Goal: Information Seeking & Learning: Learn about a topic

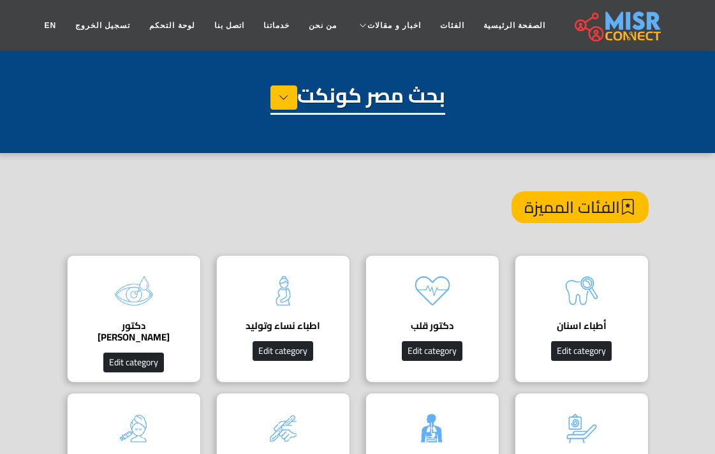
click at [588, 290] on img at bounding box center [581, 290] width 51 height 51
click at [585, 279] on img at bounding box center [581, 290] width 51 height 51
click at [579, 294] on img at bounding box center [581, 290] width 51 height 51
click at [579, 292] on img at bounding box center [581, 290] width 51 height 51
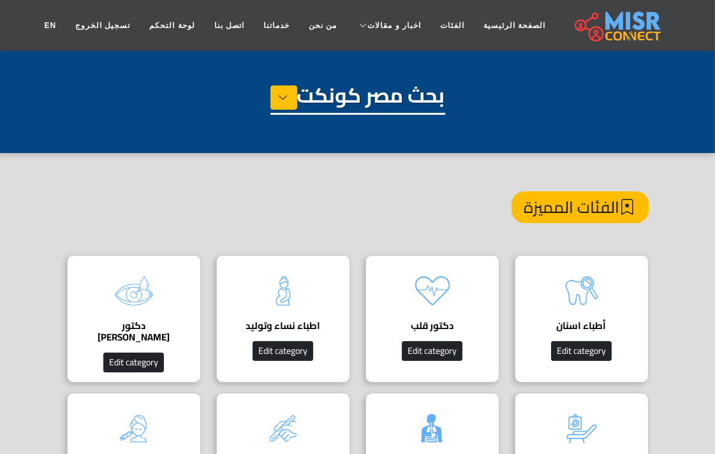
click at [348, 200] on div "الفئات المميزة" at bounding box center [358, 223] width 582 height 64
click at [589, 291] on img at bounding box center [581, 290] width 51 height 51
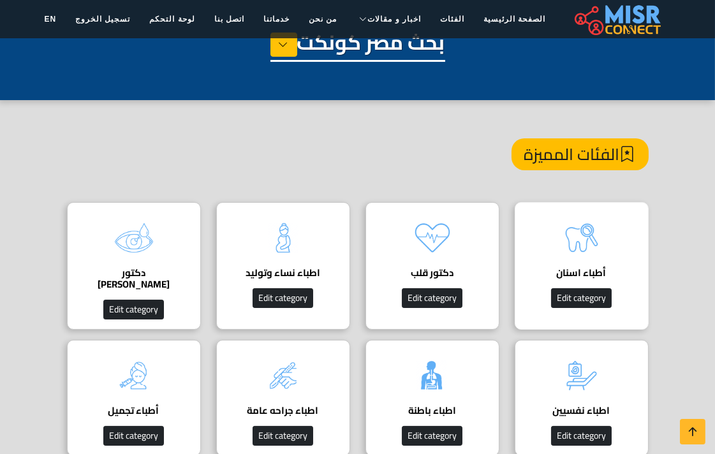
scroll to position [142, 0]
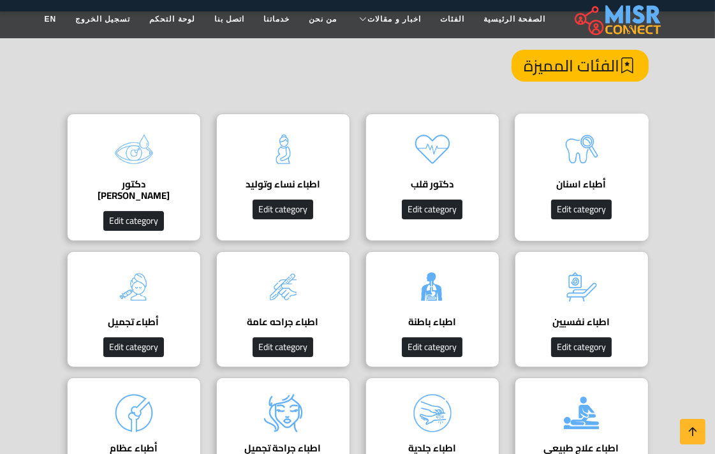
click at [578, 157] on img at bounding box center [581, 149] width 51 height 51
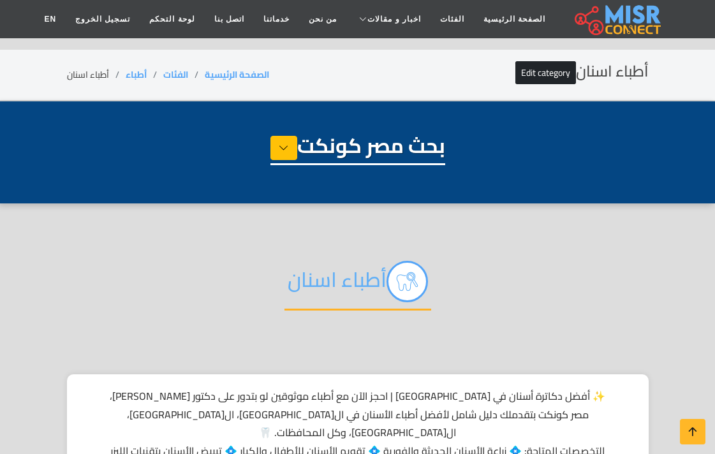
select select "*****"
select select "**********"
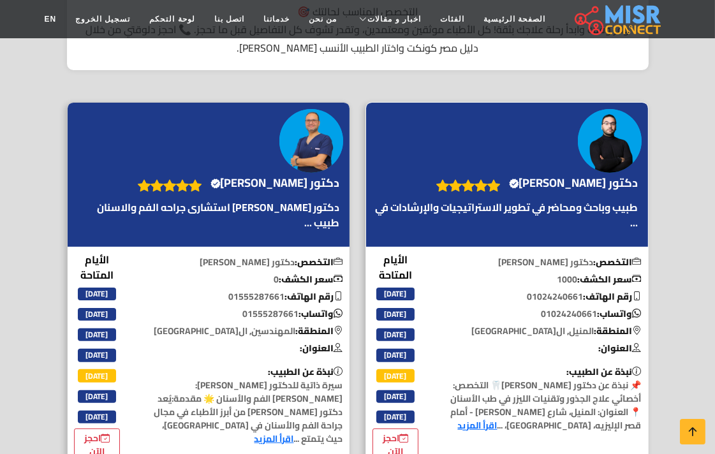
scroll to position [496, 0]
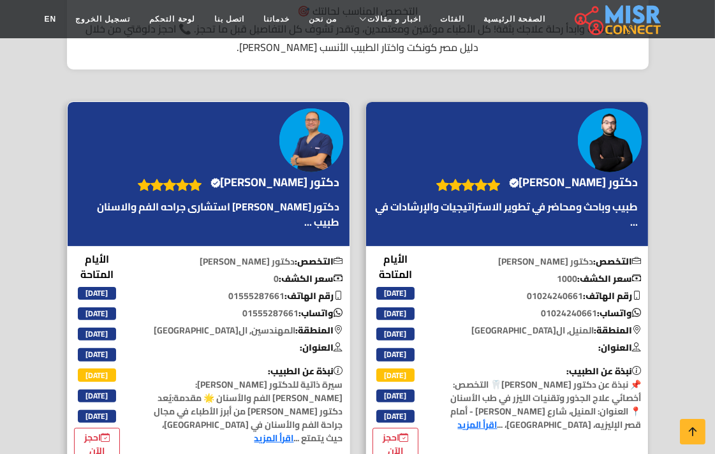
click at [305, 135] on img at bounding box center [311, 140] width 64 height 64
click at [299, 175] on h4 "دكتور هشام الهواري Verified account" at bounding box center [276, 182] width 130 height 14
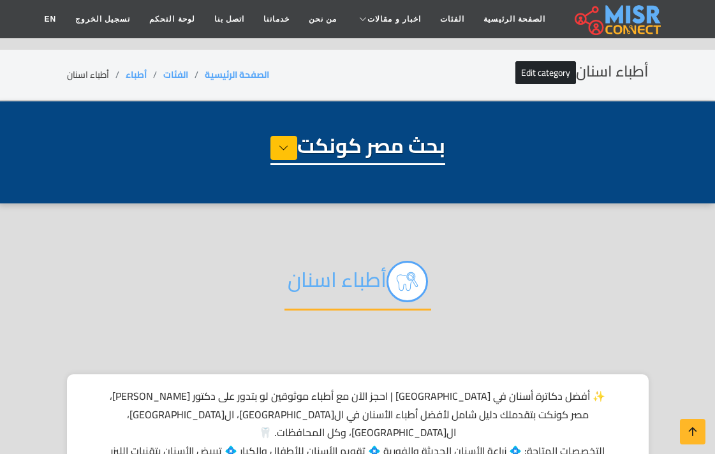
select select "*****"
select select "**********"
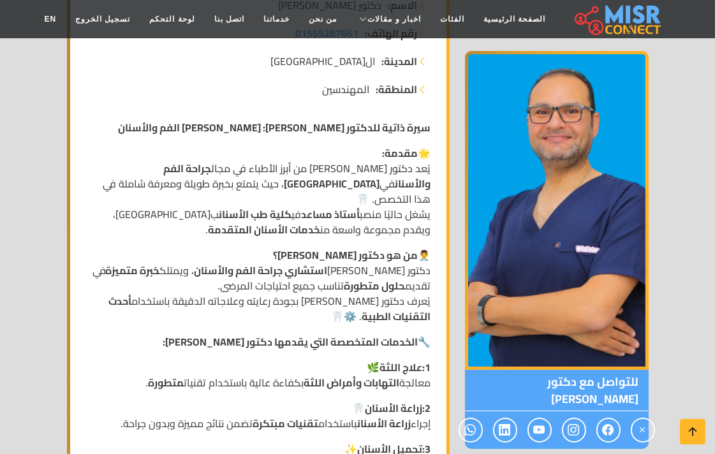
scroll to position [283, 0]
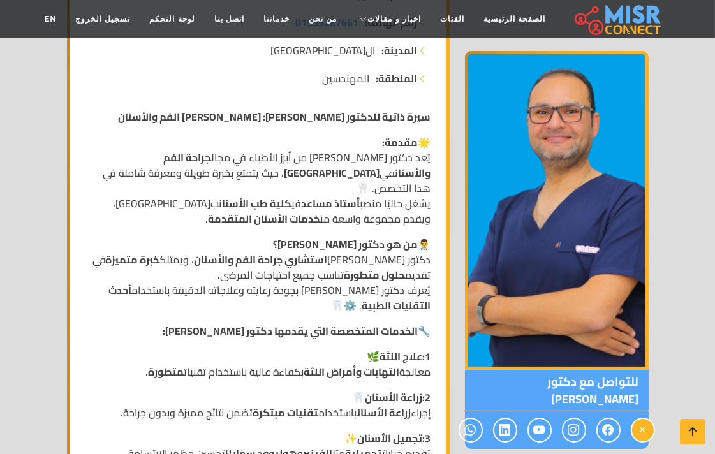
click at [643, 420] on icon at bounding box center [642, 430] width 11 height 21
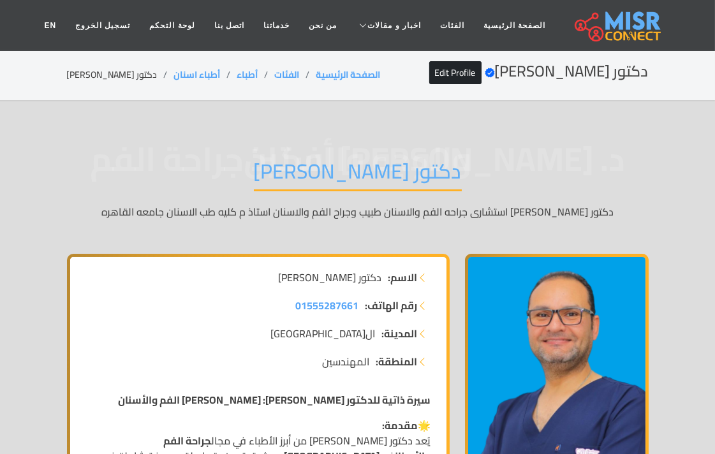
scroll to position [142, 0]
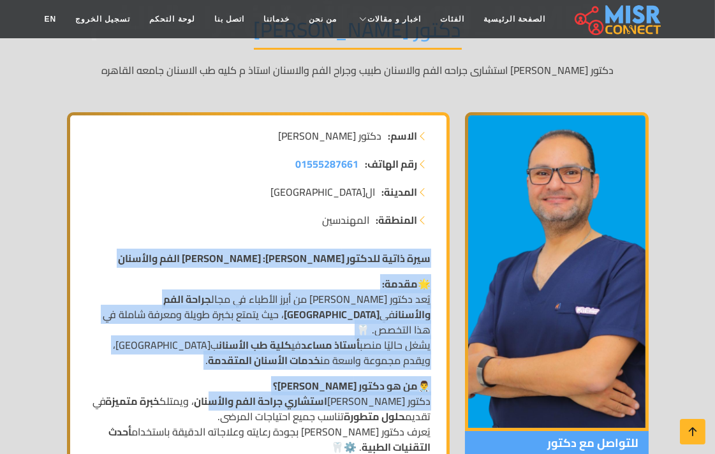
drag, startPoint x: 430, startPoint y: 258, endPoint x: 205, endPoint y: 380, distance: 255.6
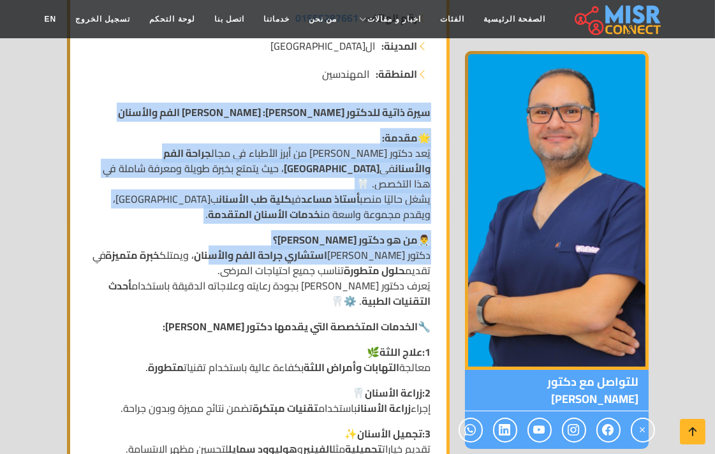
scroll to position [212, 0]
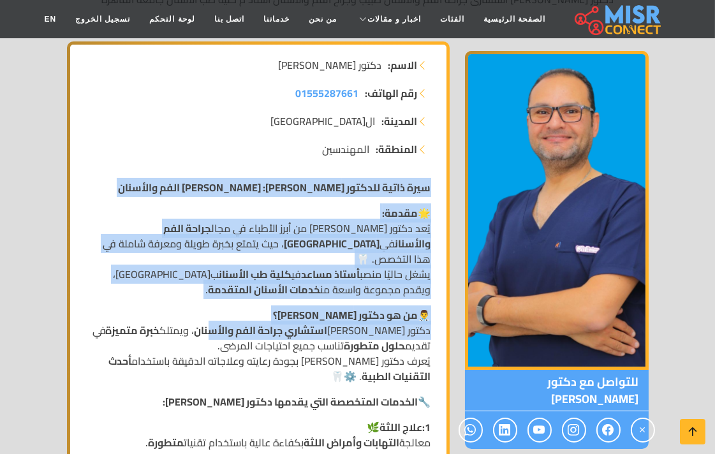
click at [258, 184] on strong "سيرة ذاتية للدكتور هشام الهواري: استشاري جراحة الفم والأسنان" at bounding box center [275, 187] width 313 height 19
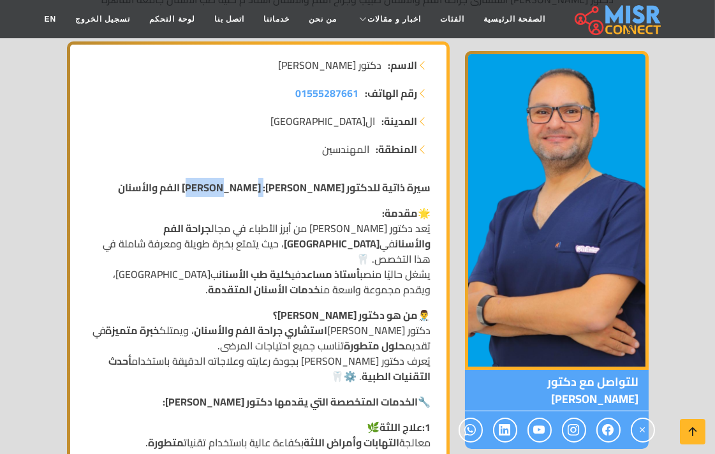
click at [258, 184] on strong "سيرة ذاتية للدكتور هشام الهواري: استشاري جراحة الفم والأسنان" at bounding box center [275, 187] width 313 height 19
click at [249, 189] on strong "سيرة ذاتية للدكتور هشام الهواري: استشاري جراحة الفم والأسنان" at bounding box center [275, 187] width 313 height 19
click at [252, 186] on strong "سيرة ذاتية للدكتور هشام الهواري: استشاري جراحة الفم والأسنان" at bounding box center [275, 187] width 313 height 19
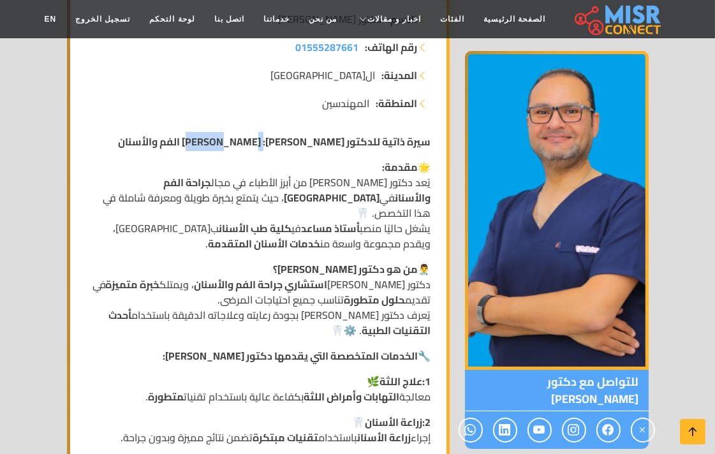
scroll to position [283, 0]
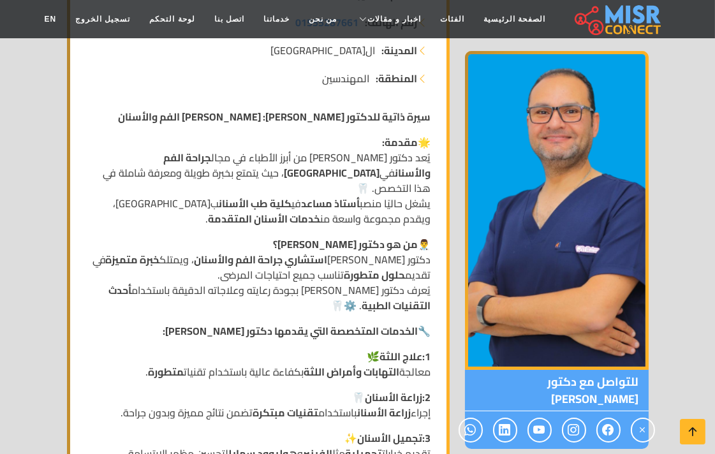
click at [411, 140] on strong "مقدمة:" at bounding box center [401, 142] width 36 height 19
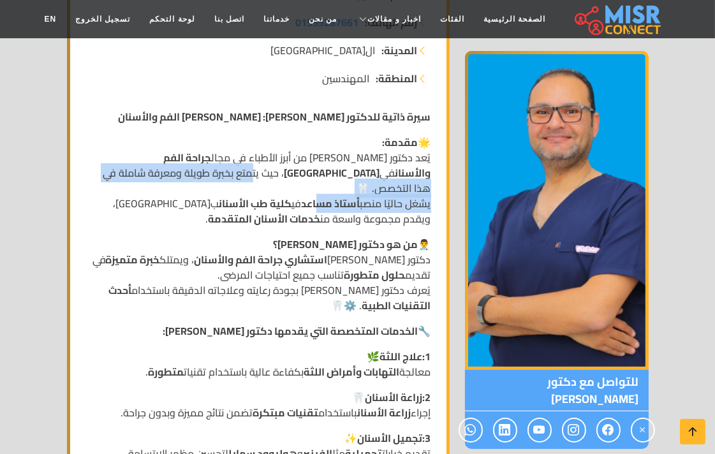
click at [311, 186] on p "🌟 مقدمة: يُعد دكتور هشام الهواري من أبرز الأطباء في مجال جراحة الفم والأسنان في…" at bounding box center [259, 181] width 346 height 92
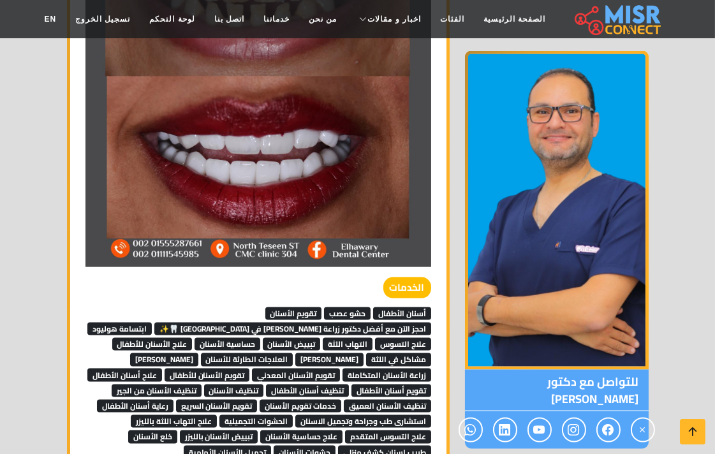
scroll to position [2552, 0]
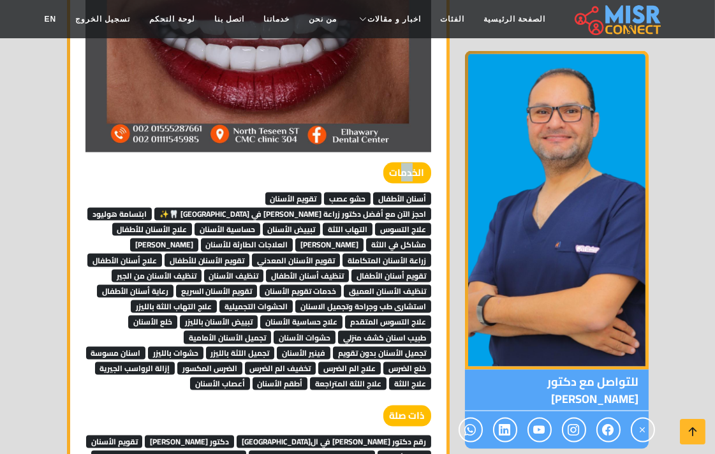
drag, startPoint x: 406, startPoint y: 154, endPoint x: 399, endPoint y: 154, distance: 7.0
click at [399, 163] on strong "الخدمات" at bounding box center [408, 173] width 48 height 21
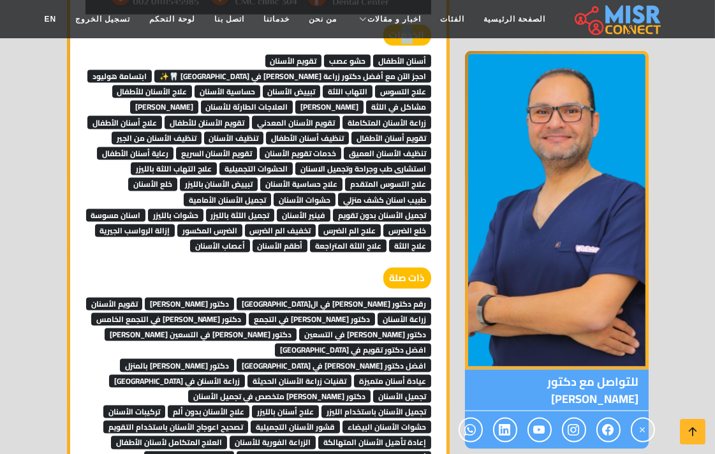
scroll to position [2694, 0]
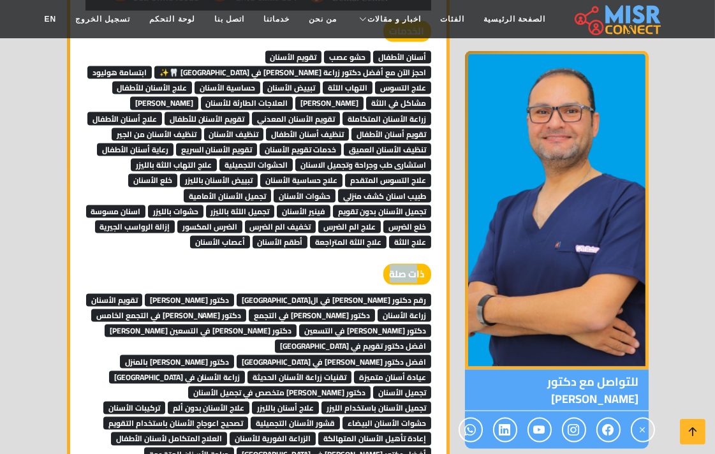
drag, startPoint x: 417, startPoint y: 254, endPoint x: 388, endPoint y: 251, distance: 29.5
click at [388, 264] on strong "ذات صلة" at bounding box center [408, 274] width 48 height 21
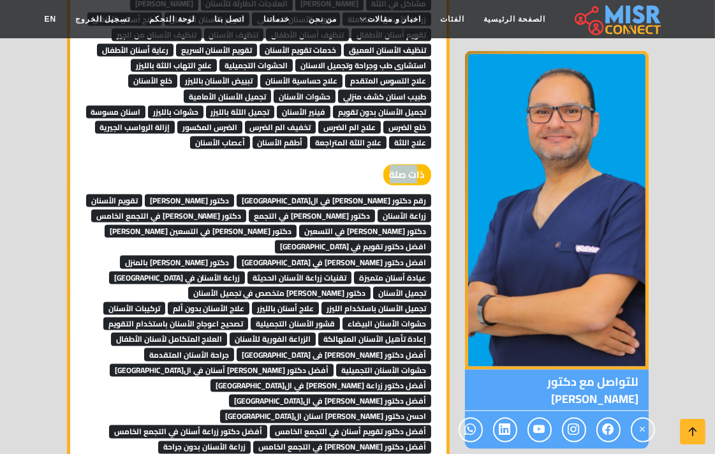
scroll to position [2836, 0]
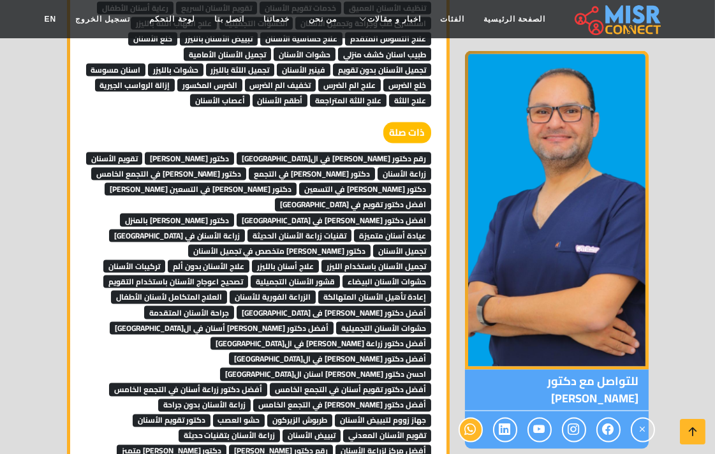
click at [477, 420] on icon at bounding box center [470, 430] width 11 height 21
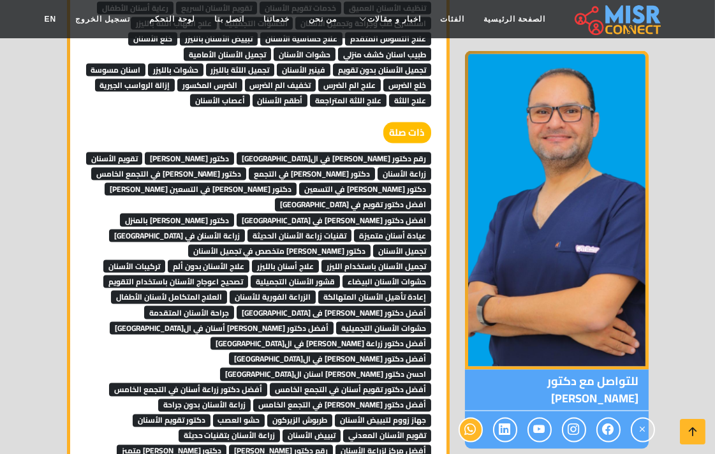
click at [477, 420] on icon at bounding box center [470, 430] width 11 height 21
click at [507, 420] on icon at bounding box center [505, 430] width 11 height 21
click at [544, 420] on icon at bounding box center [539, 430] width 11 height 21
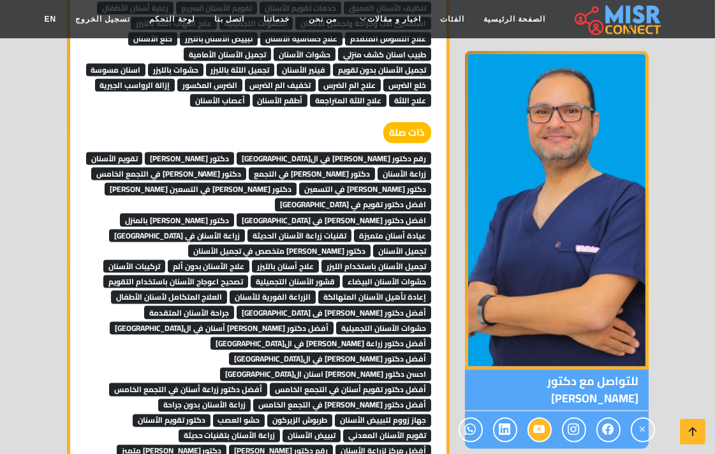
click at [542, 420] on icon at bounding box center [539, 430] width 11 height 21
click at [578, 420] on icon at bounding box center [574, 430] width 11 height 21
click at [576, 420] on icon at bounding box center [574, 430] width 11 height 21
click at [603, 420] on icon at bounding box center [608, 430] width 11 height 21
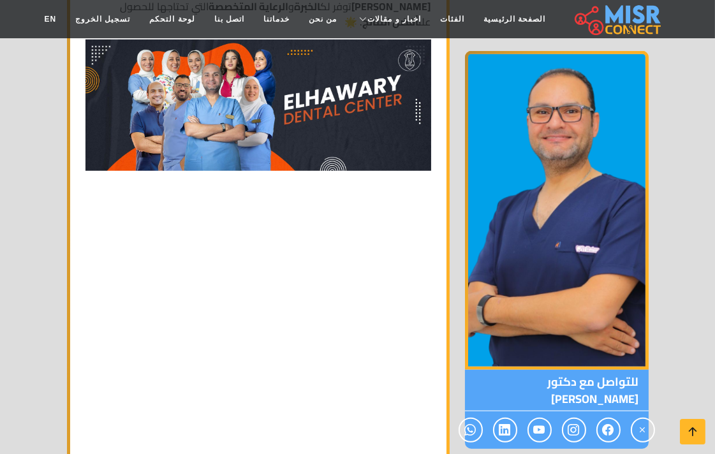
scroll to position [1347, 0]
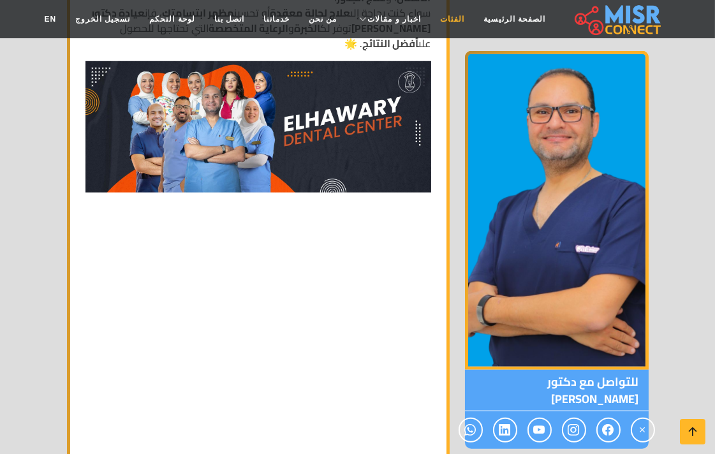
click at [438, 13] on link "الفئات" at bounding box center [452, 19] width 43 height 24
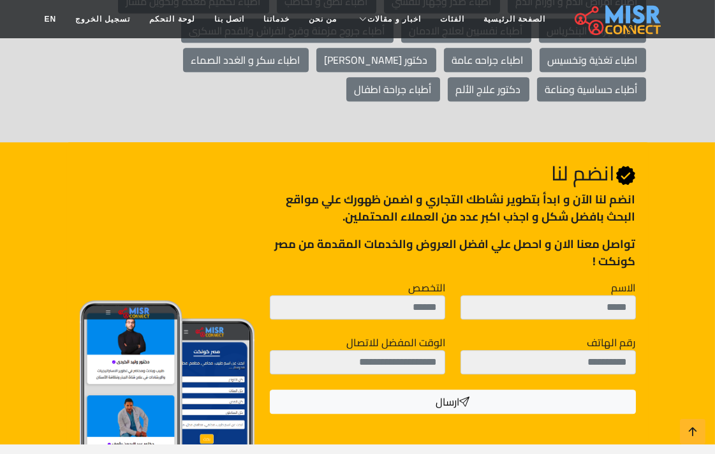
scroll to position [4629, 0]
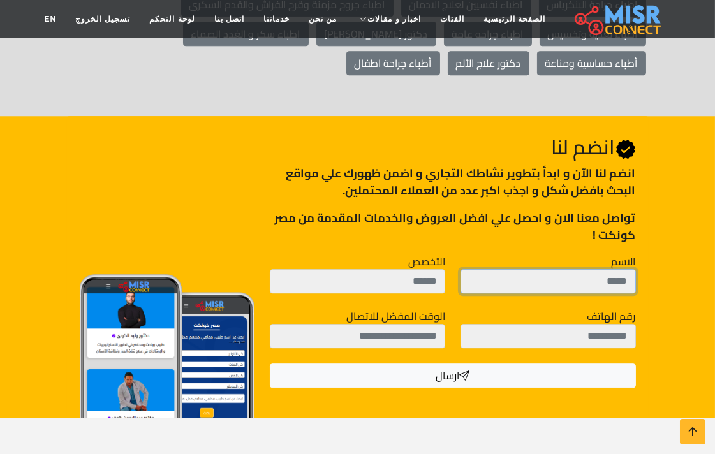
click at [613, 269] on input "الاسم" at bounding box center [548, 281] width 175 height 24
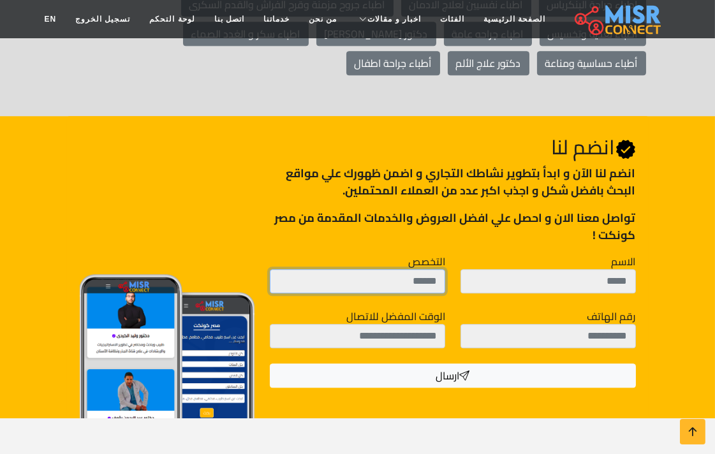
drag, startPoint x: 423, startPoint y: 192, endPoint x: 498, endPoint y: 213, distance: 77.6
click at [428, 269] on input "التخصص" at bounding box center [357, 281] width 175 height 24
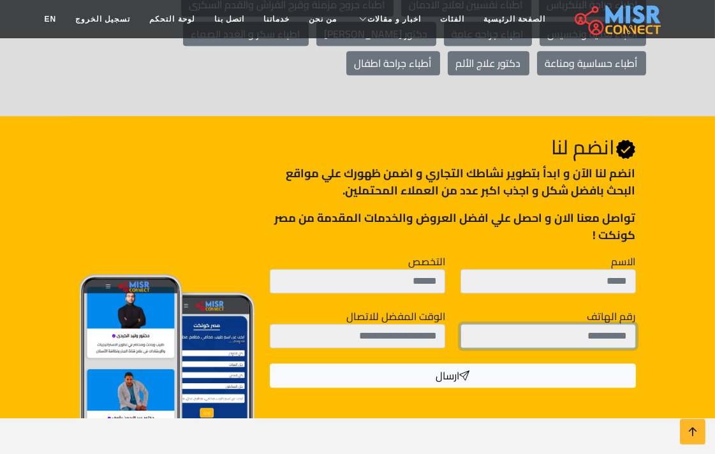
drag, startPoint x: 556, startPoint y: 238, endPoint x: 495, endPoint y: 237, distance: 61.3
click at [556, 324] on input "رقم الهاتف" at bounding box center [548, 336] width 175 height 24
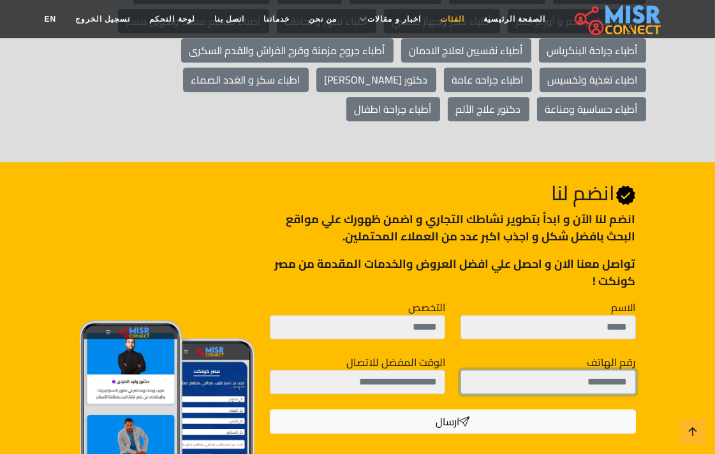
scroll to position [4558, 0]
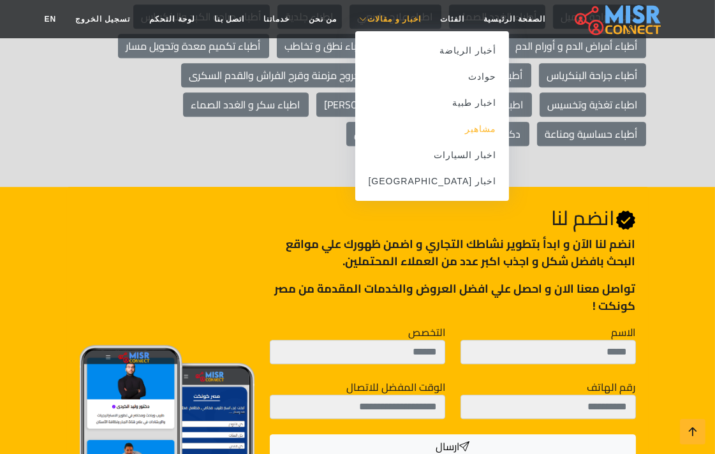
click at [445, 125] on link "مشاهير" at bounding box center [432, 129] width 154 height 26
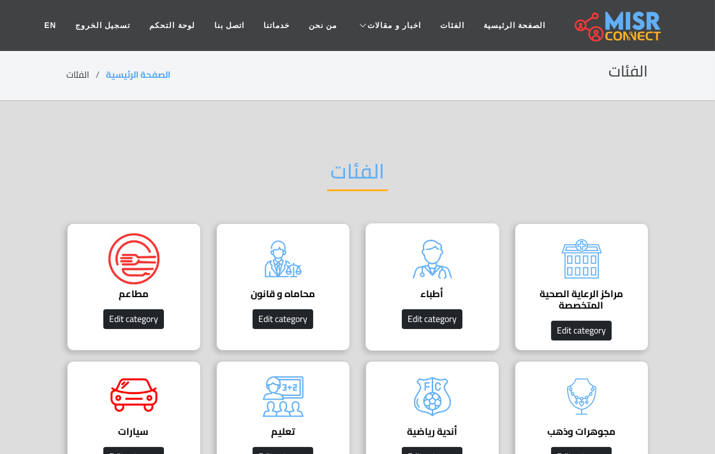
click at [436, 252] on img at bounding box center [432, 259] width 51 height 51
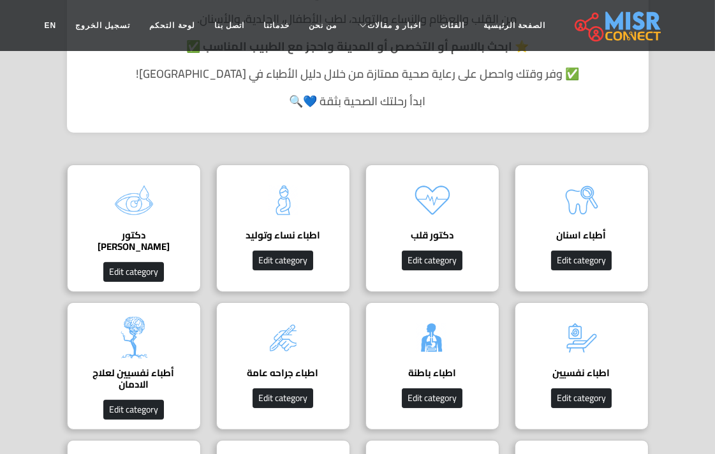
scroll to position [354, 0]
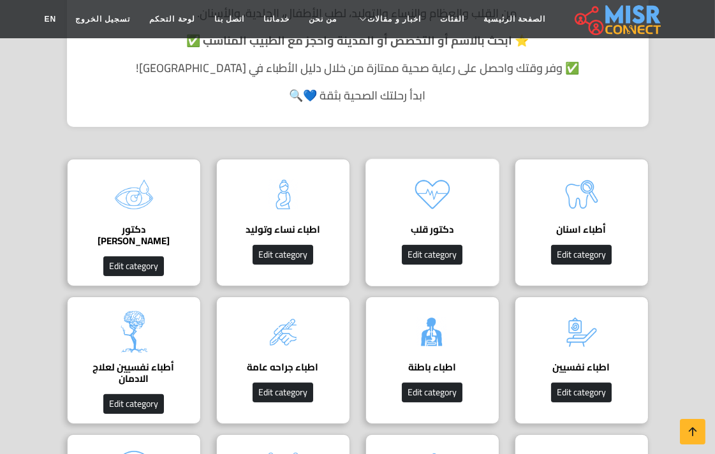
click at [449, 197] on img at bounding box center [432, 194] width 51 height 51
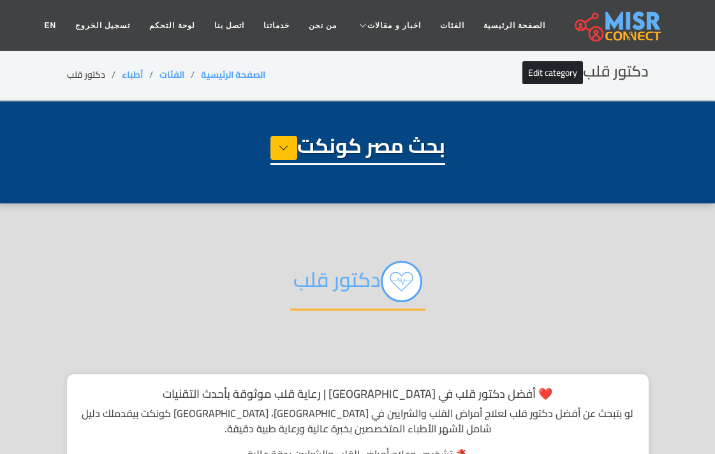
select select "*****"
select select "*********"
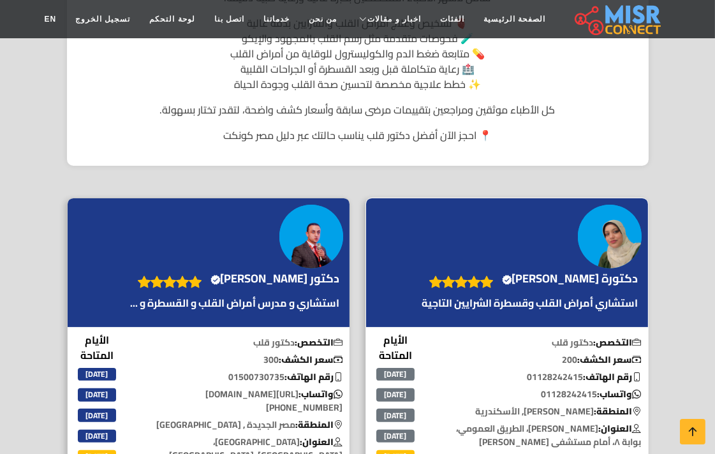
scroll to position [425, 0]
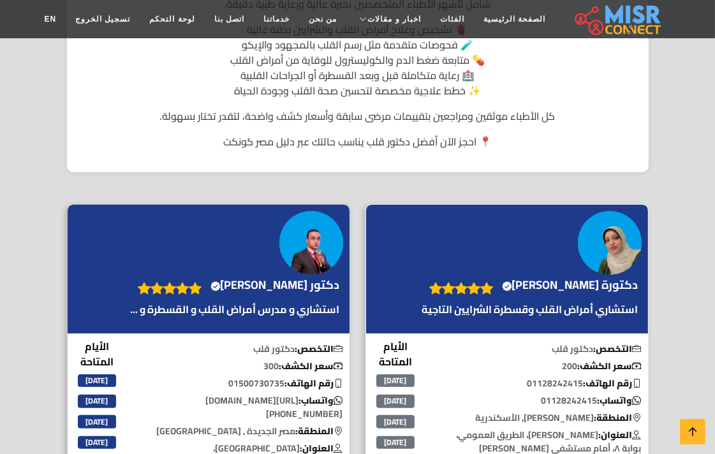
click at [616, 246] on img at bounding box center [610, 243] width 64 height 64
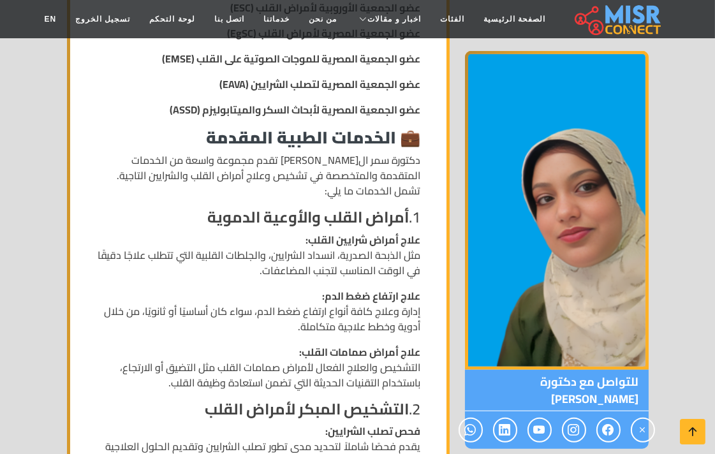
scroll to position [1276, 0]
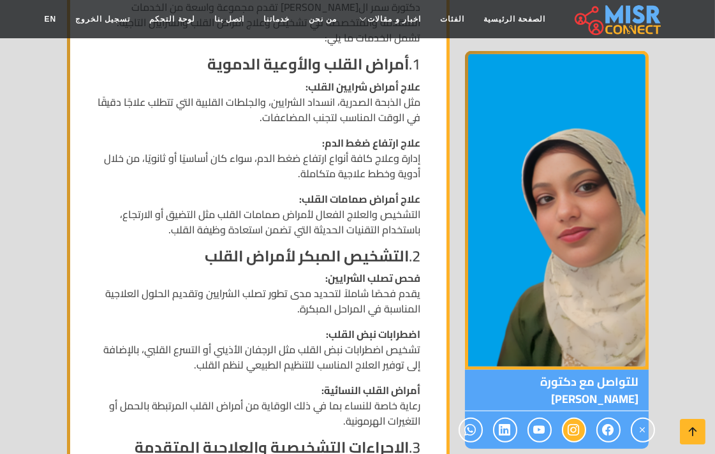
click at [570, 431] on icon at bounding box center [574, 430] width 11 height 21
click at [534, 431] on icon at bounding box center [539, 430] width 11 height 21
drag, startPoint x: 509, startPoint y: 431, endPoint x: 488, endPoint y: 431, distance: 21.1
click at [508, 431] on icon at bounding box center [505, 430] width 11 height 21
click at [474, 430] on icon at bounding box center [470, 430] width 11 height 21
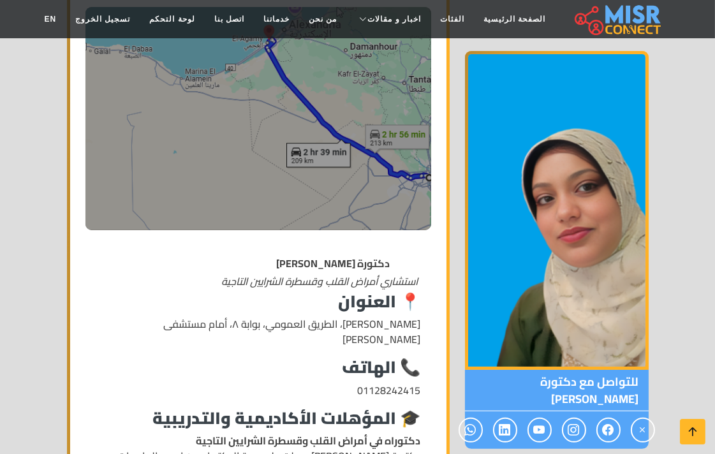
scroll to position [142, 0]
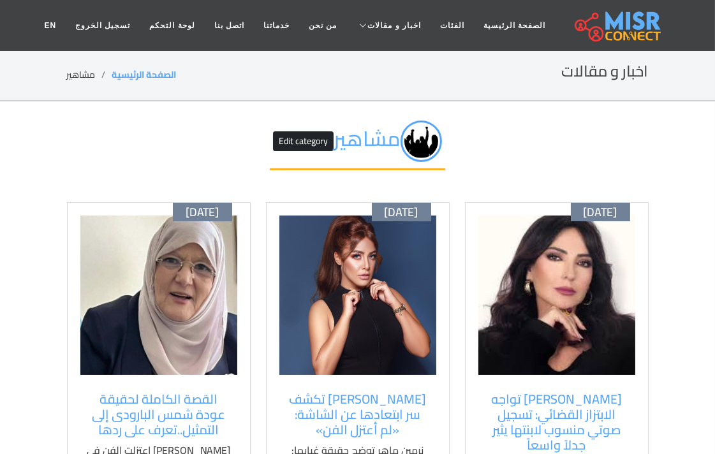
click at [566, 279] on img at bounding box center [557, 296] width 157 height 160
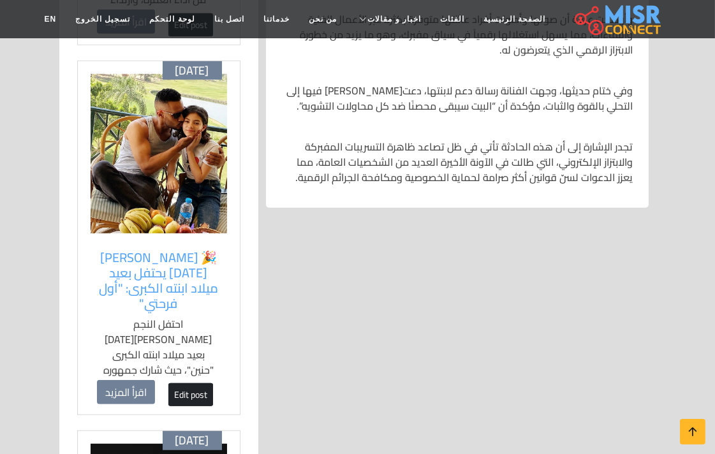
scroll to position [780, 0]
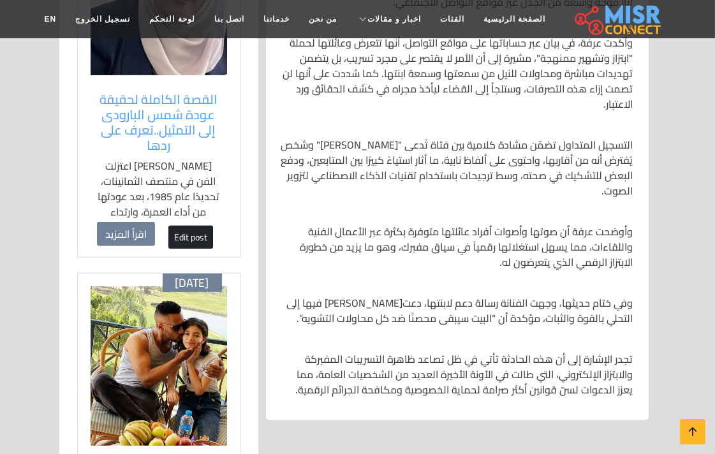
drag, startPoint x: 634, startPoint y: 167, endPoint x: 597, endPoint y: 169, distance: 37.1
click at [596, 170] on div "أمل عرفة تلوّح باللجوء إلى القضاء بعد تسريب صوتي منسوب لابنتها أعلنت الفنانة ال…" at bounding box center [458, 135] width 368 height 547
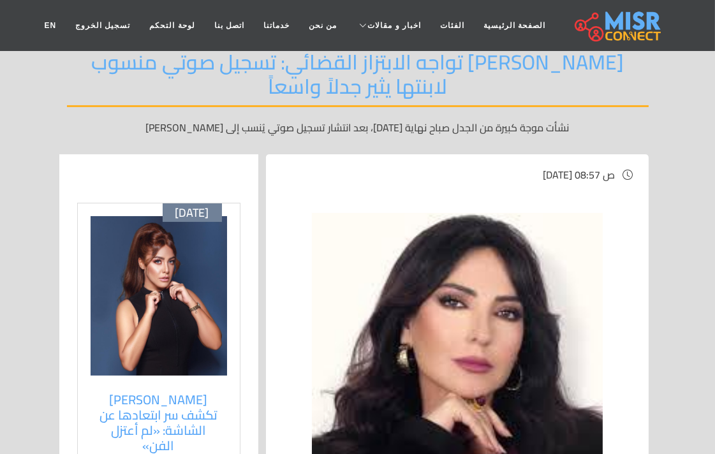
scroll to position [0, 0]
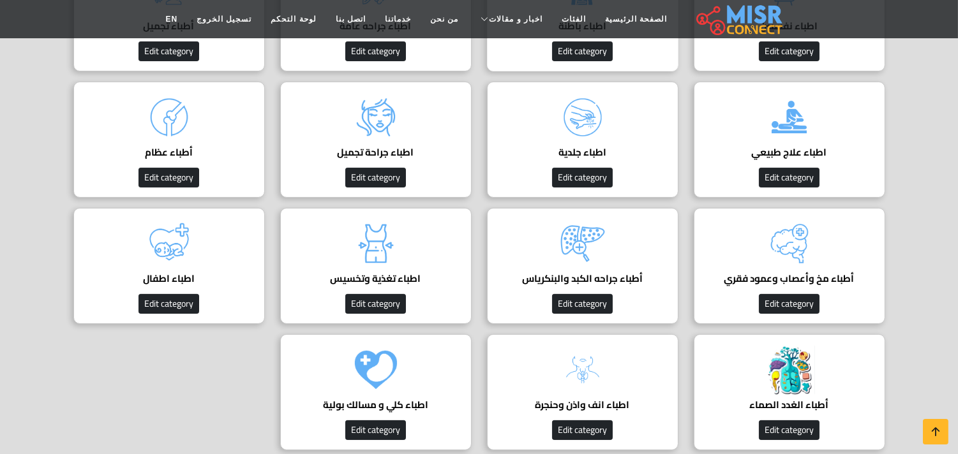
scroll to position [425, 0]
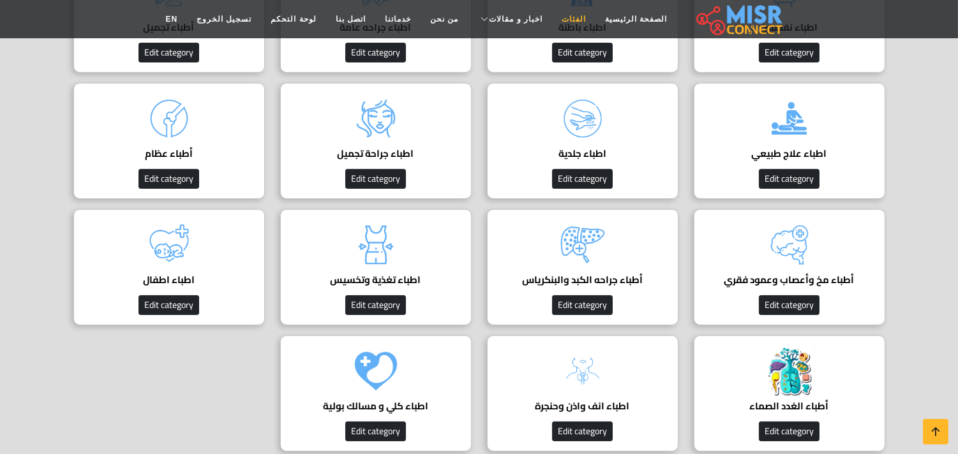
click at [560, 15] on link "الفئات" at bounding box center [573, 19] width 43 height 24
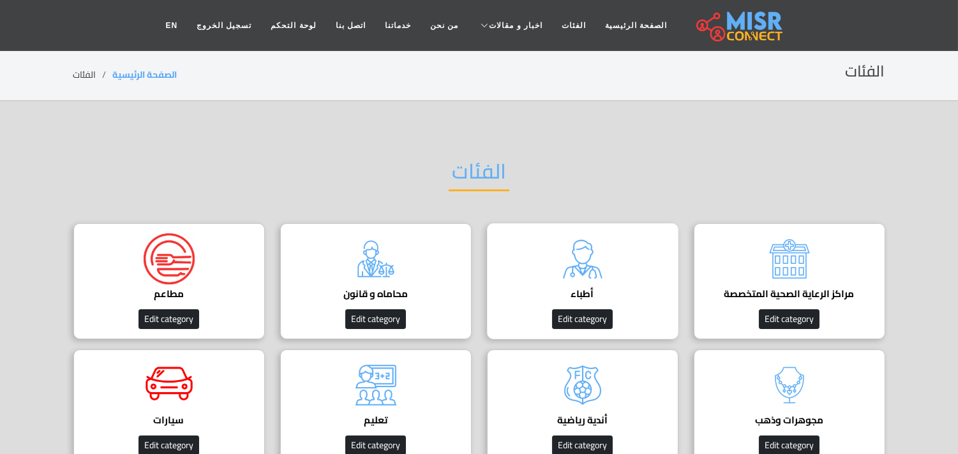
click at [595, 258] on img at bounding box center [582, 259] width 51 height 51
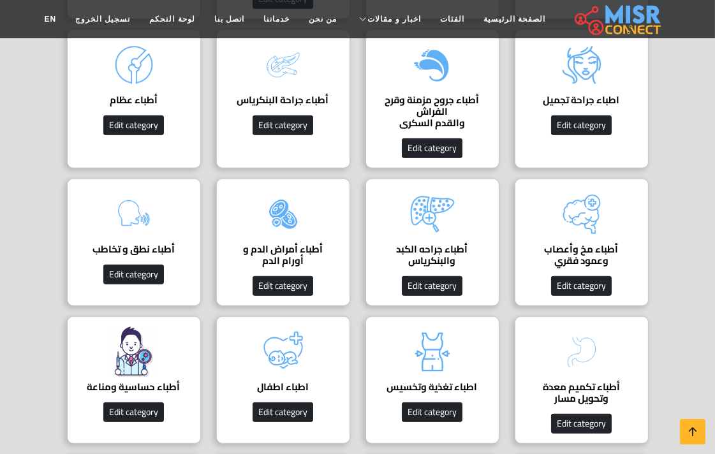
scroll to position [921, 0]
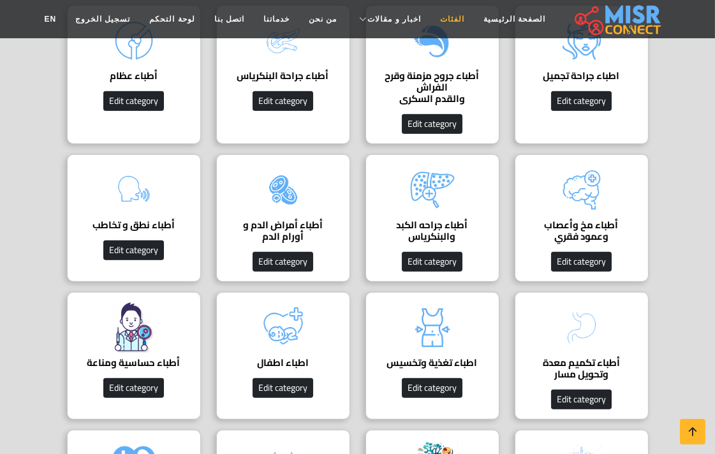
click at [431, 19] on link "الفئات" at bounding box center [452, 19] width 43 height 24
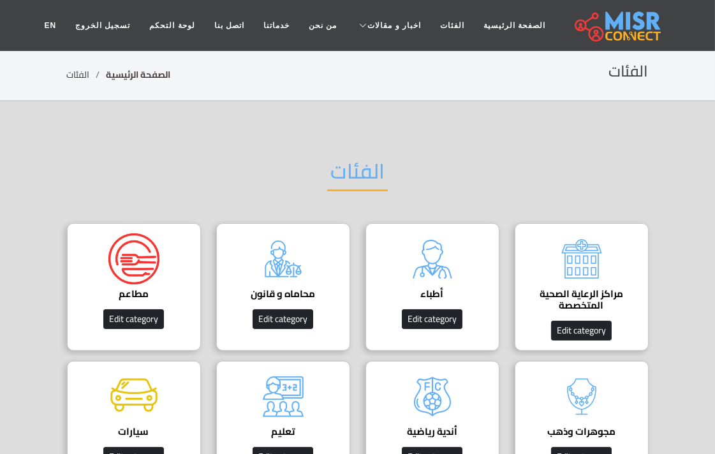
click at [138, 71] on link "الصفحة الرئيسية" at bounding box center [139, 74] width 64 height 17
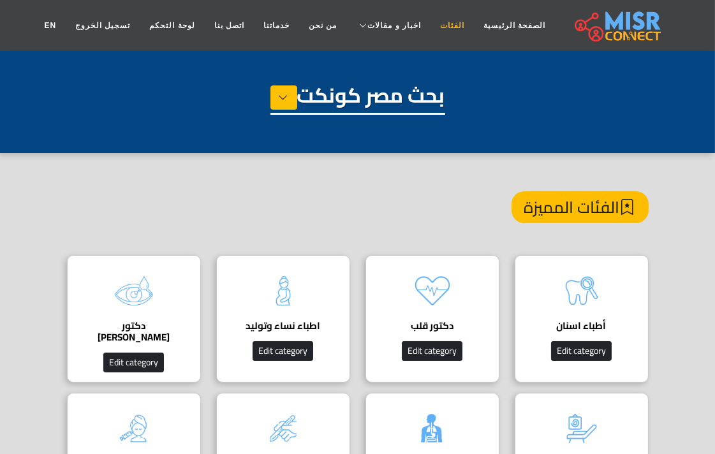
click at [431, 26] on link "الفئات" at bounding box center [452, 25] width 43 height 24
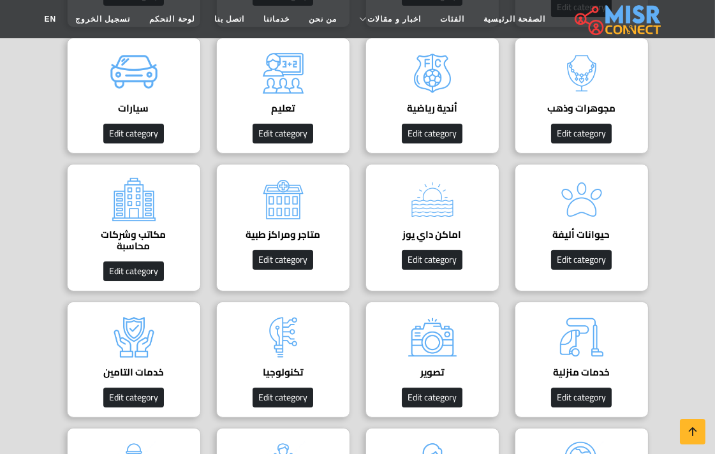
scroll to position [354, 0]
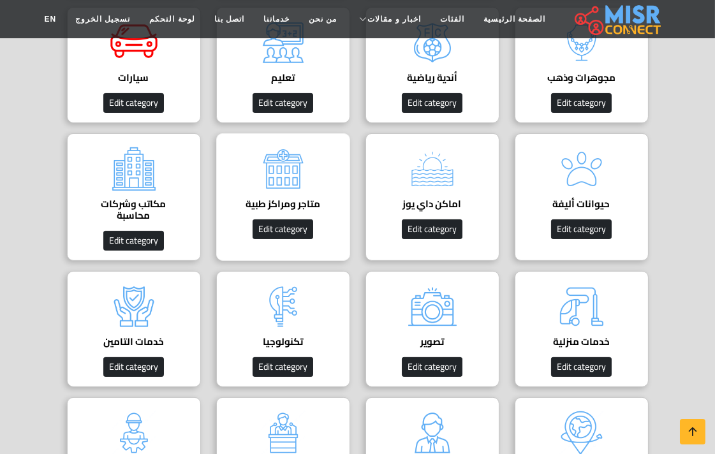
click at [300, 180] on img at bounding box center [283, 169] width 51 height 51
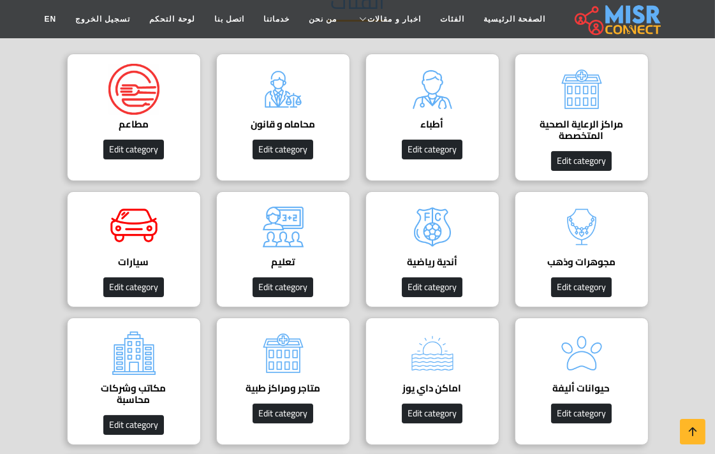
scroll to position [142, 0]
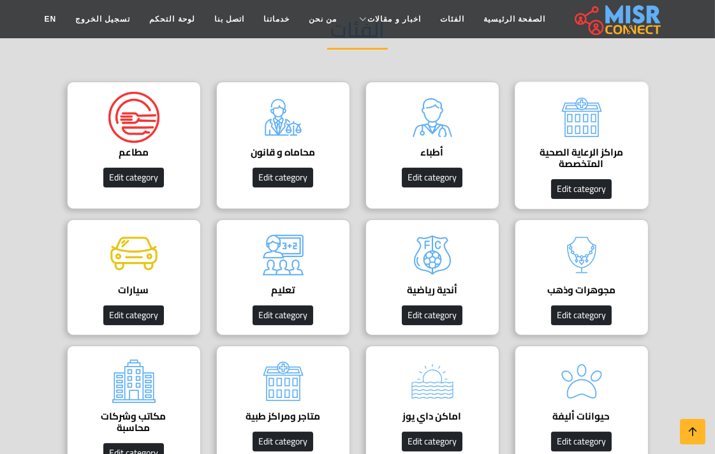
click at [593, 116] on img at bounding box center [581, 117] width 51 height 51
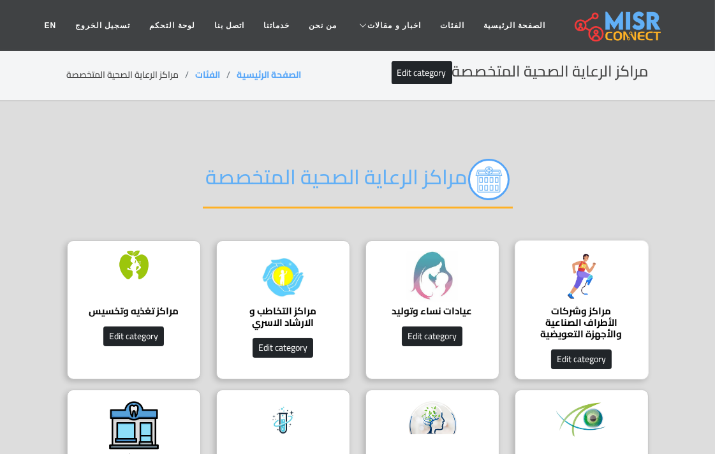
click at [600, 284] on img at bounding box center [581, 276] width 51 height 51
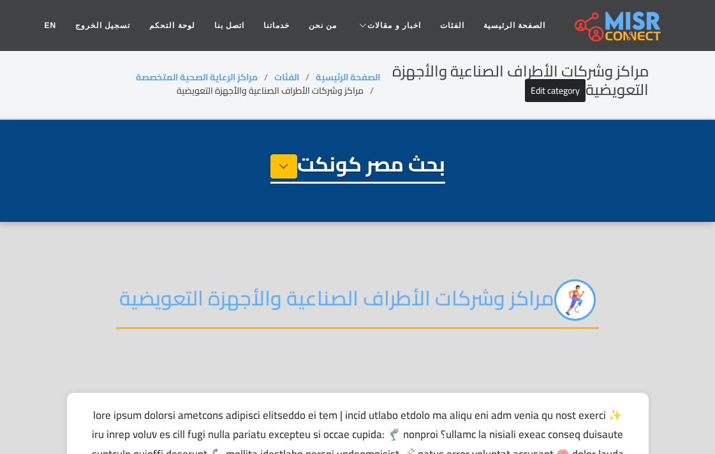
select select "**********"
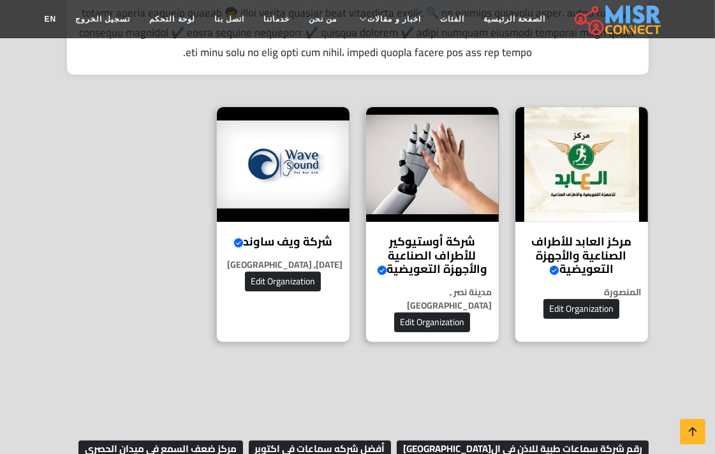
scroll to position [496, 0]
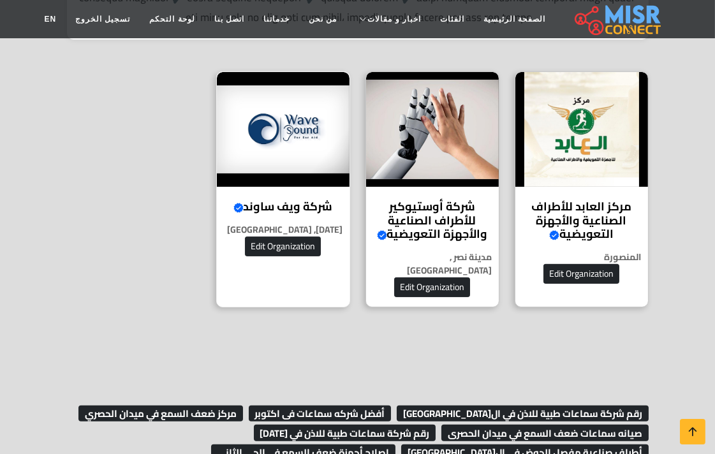
click at [273, 152] on img at bounding box center [283, 129] width 133 height 115
click at [297, 139] on img at bounding box center [283, 129] width 133 height 115
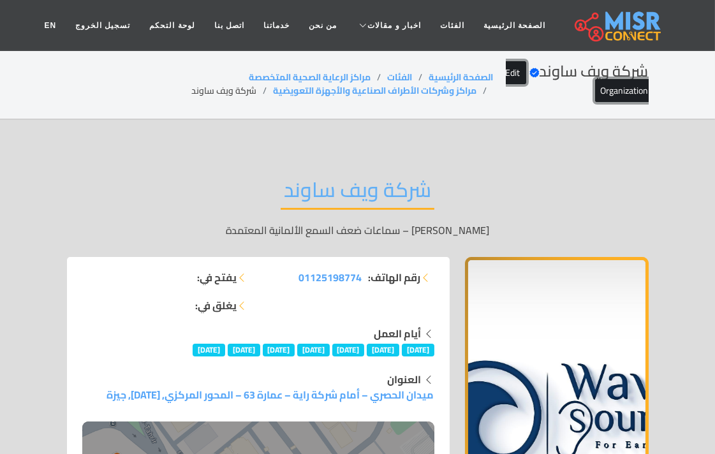
click at [517, 73] on link "Edit Organization" at bounding box center [577, 81] width 143 height 41
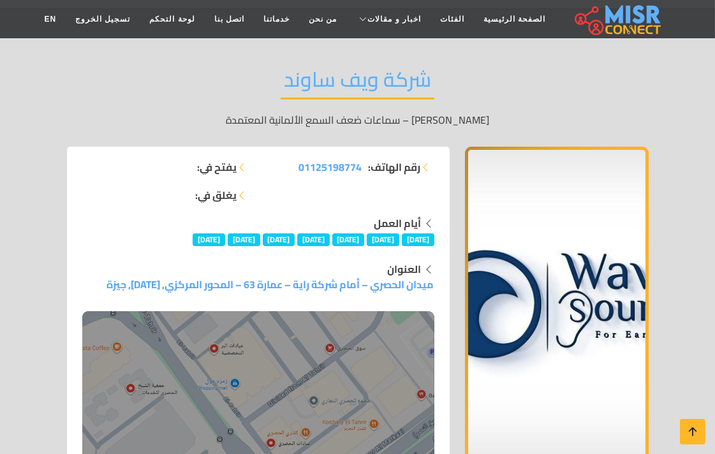
scroll to position [142, 0]
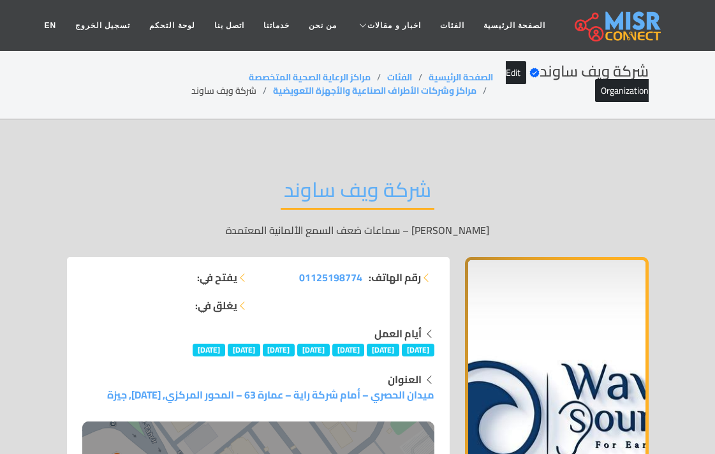
scroll to position [142, 0]
